Goal: Book appointment/travel/reservation

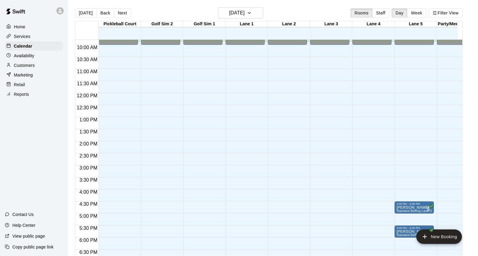
scroll to position [236, 0]
click at [119, 11] on button "Next" at bounding box center [122, 12] width 17 height 9
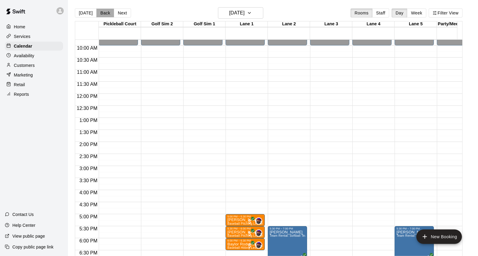
click at [101, 14] on button "Back" at bounding box center [105, 12] width 18 height 9
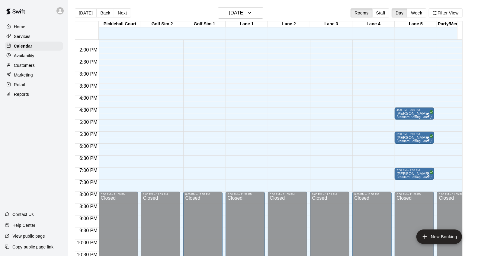
scroll to position [361, 0]
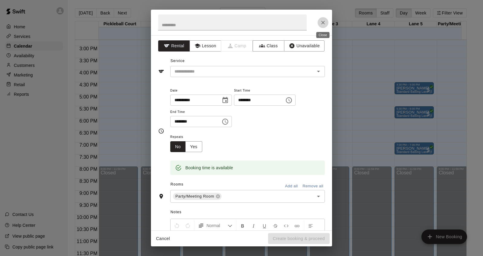
click at [324, 26] on button "Close" at bounding box center [322, 22] width 11 height 11
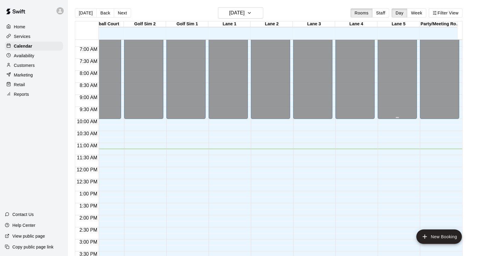
scroll to position [141, 17]
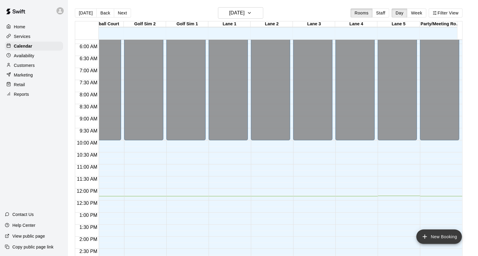
click at [430, 232] on button "New Booking" at bounding box center [439, 237] width 46 height 14
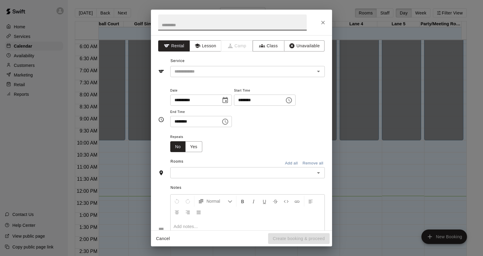
click at [221, 26] on input "text" at bounding box center [232, 22] width 148 height 16
click at [211, 65] on div "Service ​" at bounding box center [241, 66] width 167 height 21
click at [217, 74] on input "text" at bounding box center [238, 72] width 133 height 8
click at [321, 22] on icon "Close" at bounding box center [323, 23] width 6 height 6
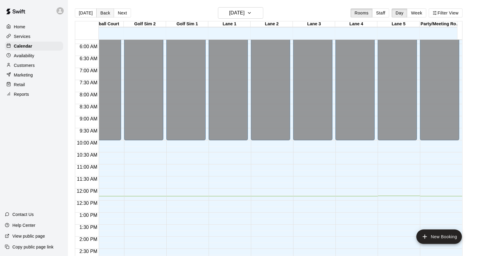
click at [106, 11] on button "Back" at bounding box center [105, 12] width 18 height 9
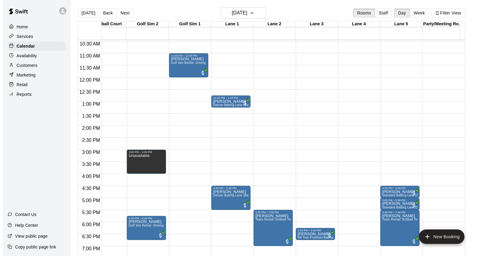
scroll to position [275, 17]
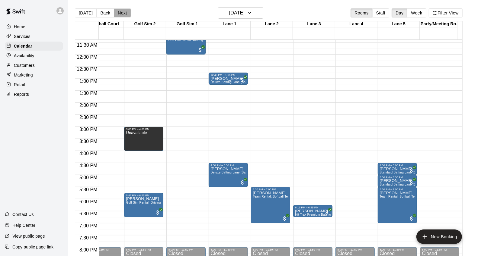
click at [126, 14] on button "Next" at bounding box center [122, 12] width 17 height 9
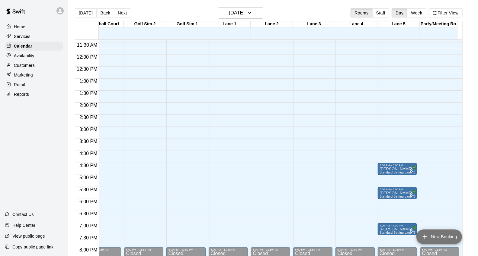
click at [437, 236] on button "New Booking" at bounding box center [439, 237] width 46 height 14
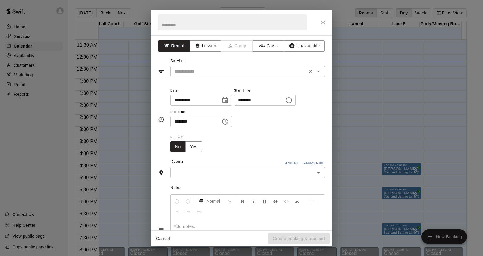
click at [207, 72] on input "text" at bounding box center [238, 72] width 133 height 8
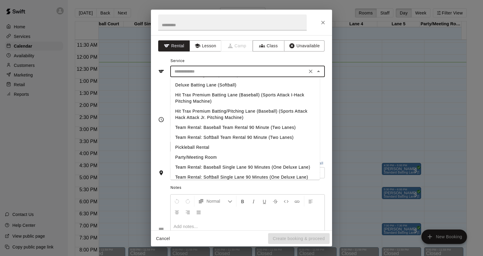
scroll to position [67, 0]
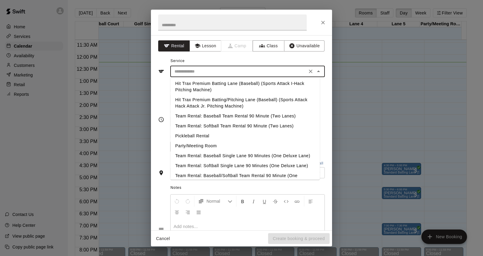
click at [232, 134] on li "Pickleball Rental" at bounding box center [244, 136] width 149 height 10
type input "**********"
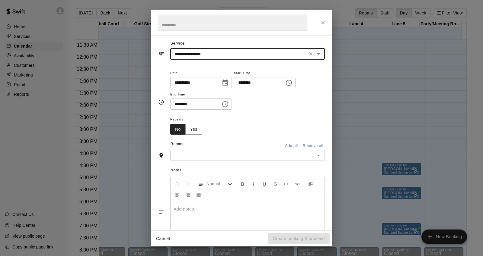
scroll to position [33, 0]
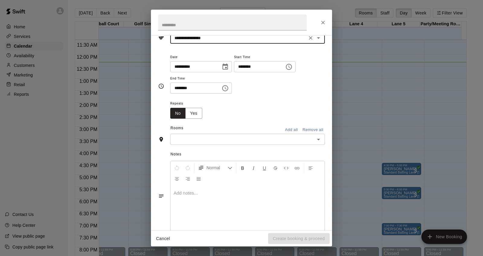
click at [292, 65] on icon "Choose time, selected time is 9:00 AM" at bounding box center [288, 66] width 7 height 7
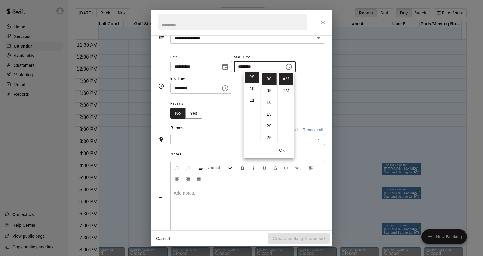
scroll to position [95, 0]
click at [286, 89] on li "PM" at bounding box center [286, 90] width 14 height 11
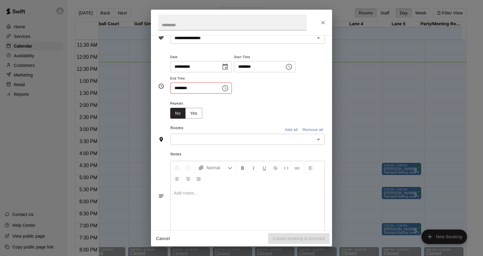
scroll to position [11, 0]
click at [254, 62] on input "********" at bounding box center [257, 66] width 46 height 11
click at [251, 67] on input "********" at bounding box center [257, 66] width 46 height 11
type input "********"
click at [177, 89] on input "********" at bounding box center [193, 88] width 46 height 11
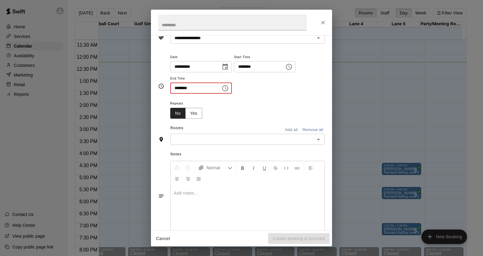
click at [177, 89] on input "********" at bounding box center [193, 88] width 46 height 11
click at [174, 88] on input "********" at bounding box center [193, 88] width 46 height 11
click at [178, 90] on input "********" at bounding box center [193, 88] width 46 height 11
click at [183, 87] on input "********" at bounding box center [193, 88] width 46 height 11
type input "********"
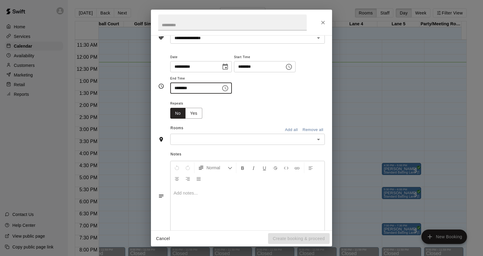
click at [223, 143] on input "text" at bounding box center [242, 140] width 141 height 8
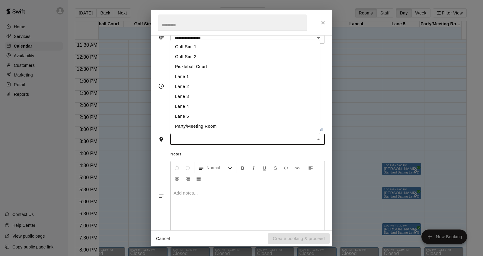
click at [188, 67] on li "Pickleball Court" at bounding box center [244, 67] width 149 height 10
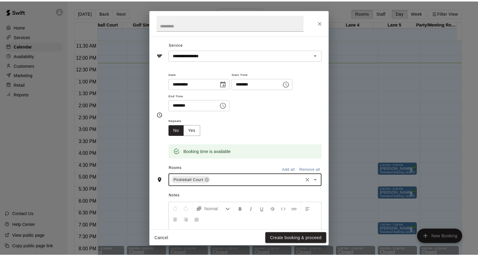
scroll to position [0, 0]
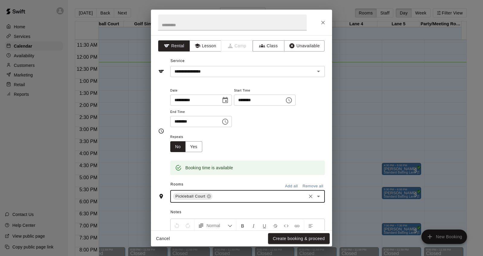
click at [309, 233] on div "Cancel Create booking & proceed" at bounding box center [241, 239] width 181 height 16
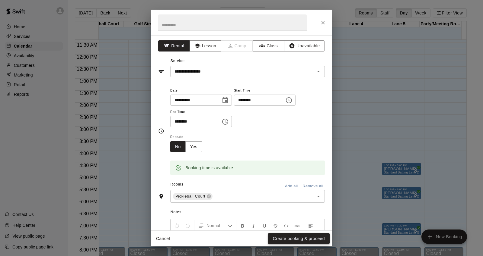
click at [309, 236] on button "Create booking & proceed" at bounding box center [299, 238] width 62 height 11
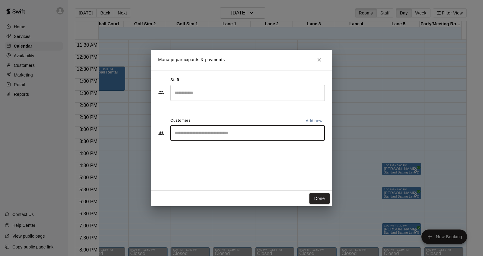
click at [230, 132] on input "Start typing to search customers..." at bounding box center [247, 133] width 149 height 6
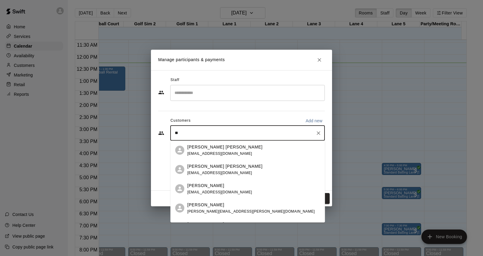
type input "*"
type input "****"
click at [233, 149] on p "Pickleball Membership- Grand Opening Special!" at bounding box center [266, 146] width 77 height 5
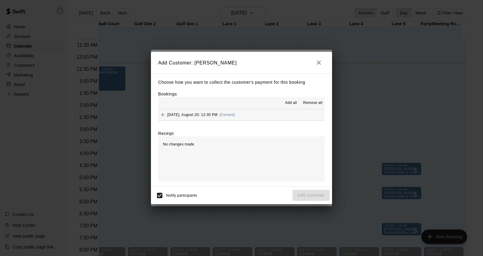
click at [205, 119] on div "Wednesday, August 20: 12:30 PM (Current)" at bounding box center [196, 114] width 77 height 9
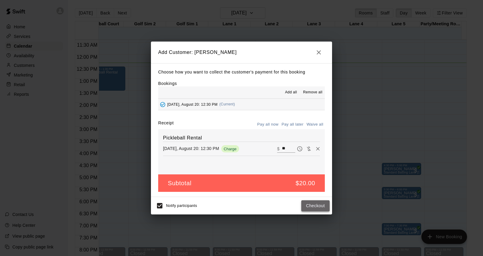
click at [321, 210] on button "Checkout" at bounding box center [315, 206] width 28 height 11
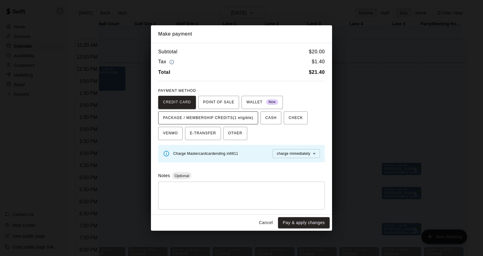
click at [245, 115] on span "PACKAGE / MEMBERSHIP CREDITS (1 eligible)" at bounding box center [208, 118] width 90 height 10
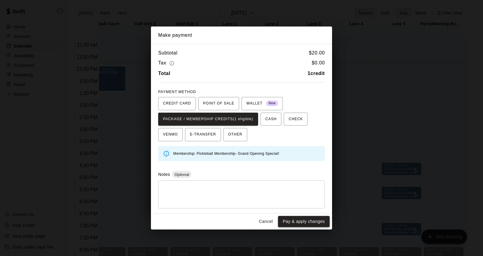
click at [323, 221] on button "Pay & apply changes" at bounding box center [304, 221] width 52 height 11
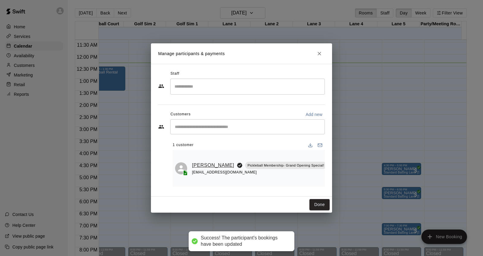
click at [208, 164] on link "[PERSON_NAME]" at bounding box center [213, 166] width 42 height 8
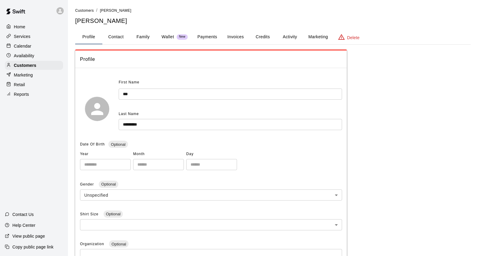
click at [268, 38] on button "Credits" at bounding box center [262, 37] width 27 height 14
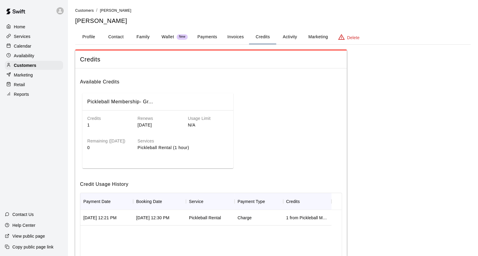
click at [40, 49] on div "Calendar" at bounding box center [34, 46] width 58 height 9
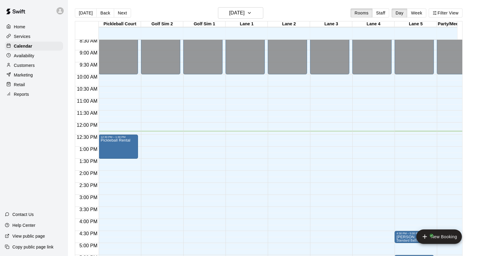
scroll to position [198, 0]
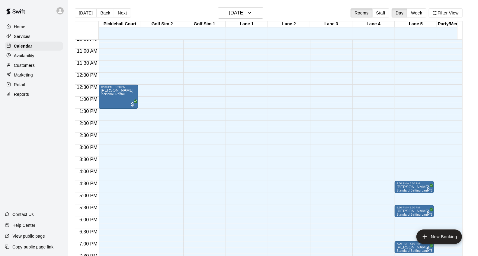
scroll to position [298, 0]
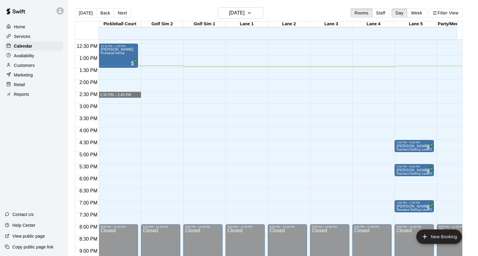
drag, startPoint x: 402, startPoint y: 205, endPoint x: 347, endPoint y: 81, distance: 135.2
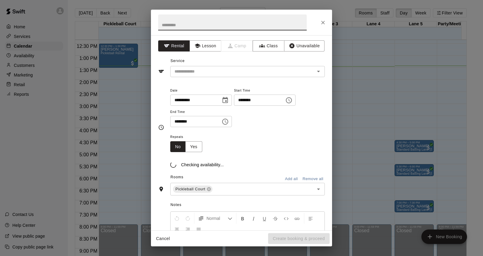
click at [324, 24] on icon "Close" at bounding box center [323, 23] width 6 height 6
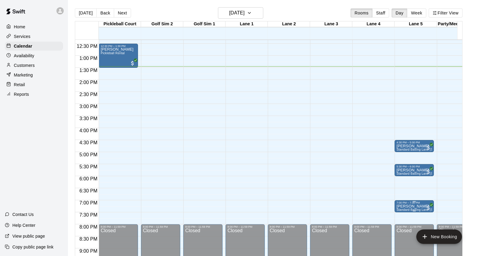
drag, startPoint x: 409, startPoint y: 205, endPoint x: 412, endPoint y: 207, distance: 3.7
click at [412, 207] on p "[PERSON_NAME]" at bounding box center [414, 207] width 36 height 0
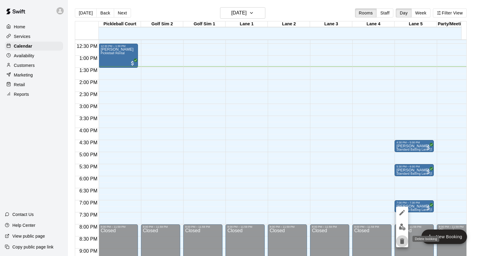
click at [400, 243] on icon "delete" at bounding box center [401, 241] width 7 height 7
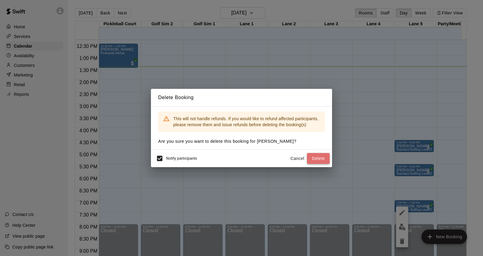
click at [313, 158] on button "Delete" at bounding box center [318, 158] width 23 height 11
